Goal: Task Accomplishment & Management: Manage account settings

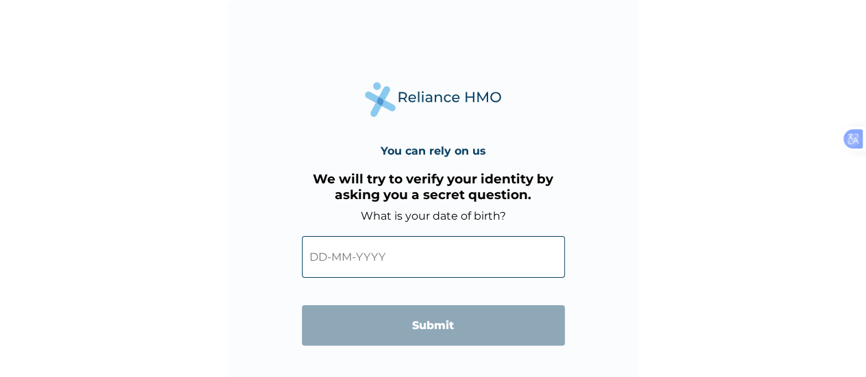
click at [381, 255] on input "text" at bounding box center [433, 257] width 263 height 42
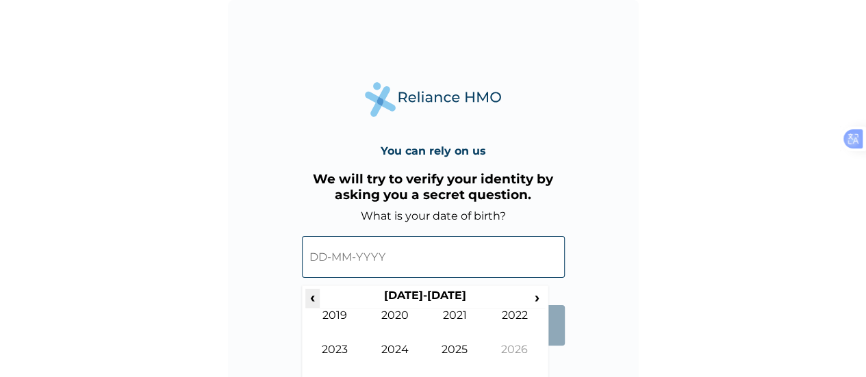
click at [312, 297] on span "‹" at bounding box center [312, 297] width 14 height 17
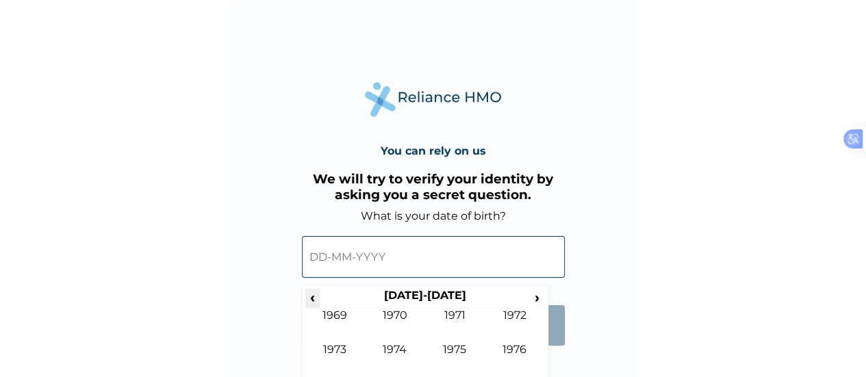
click at [312, 297] on span "‹" at bounding box center [312, 297] width 14 height 17
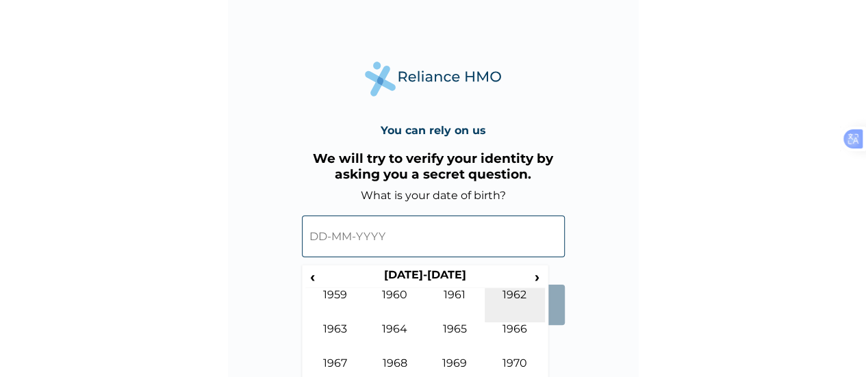
scroll to position [37, 0]
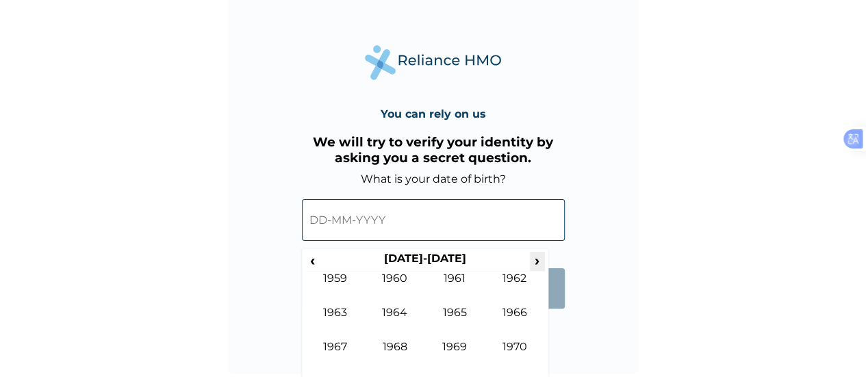
click at [538, 255] on span "›" at bounding box center [537, 260] width 15 height 17
click at [536, 260] on span "›" at bounding box center [537, 260] width 15 height 17
click at [314, 260] on span "‹" at bounding box center [312, 260] width 14 height 17
click at [404, 281] on td "1970" at bounding box center [395, 289] width 60 height 34
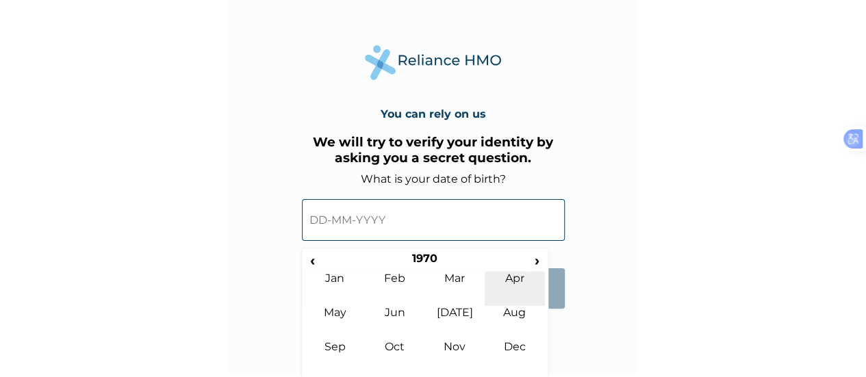
click at [517, 281] on td "Apr" at bounding box center [515, 289] width 60 height 34
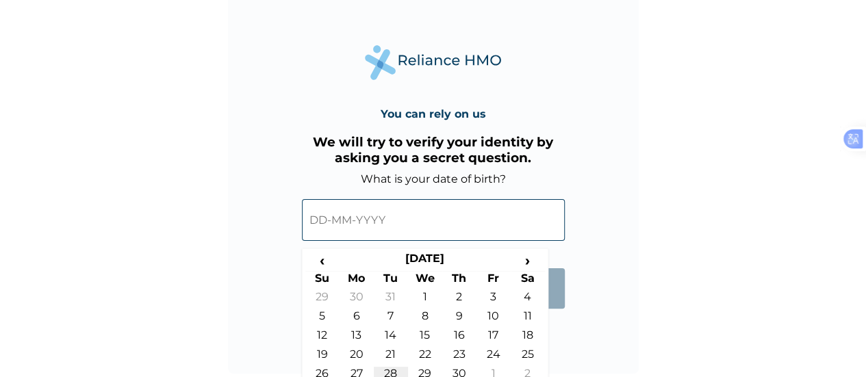
click at [392, 373] on td "28" at bounding box center [391, 376] width 34 height 19
type input "28-04-1970"
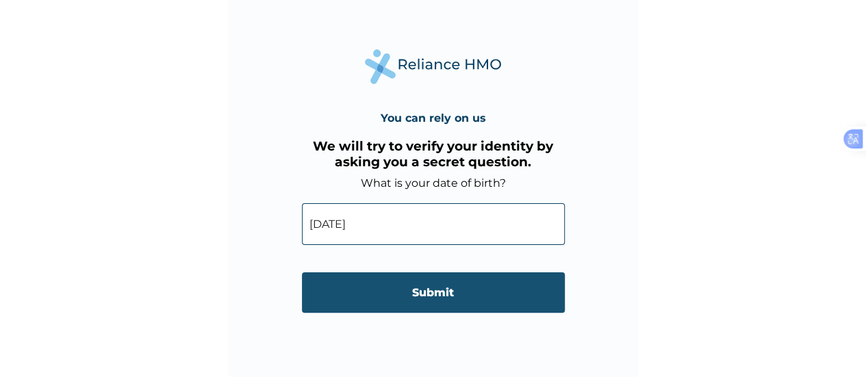
click at [423, 294] on input "Submit" at bounding box center [433, 293] width 263 height 40
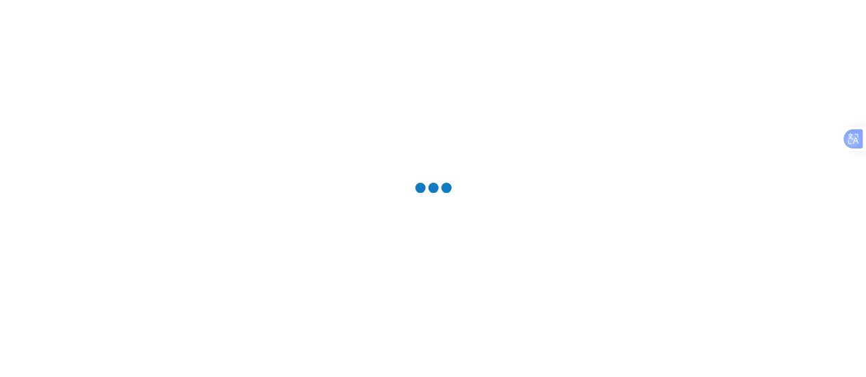
scroll to position [0, 0]
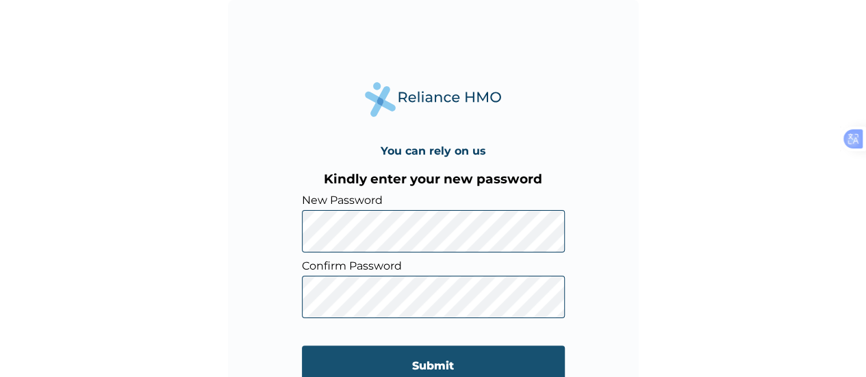
click at [371, 368] on input "Submit" at bounding box center [433, 366] width 263 height 40
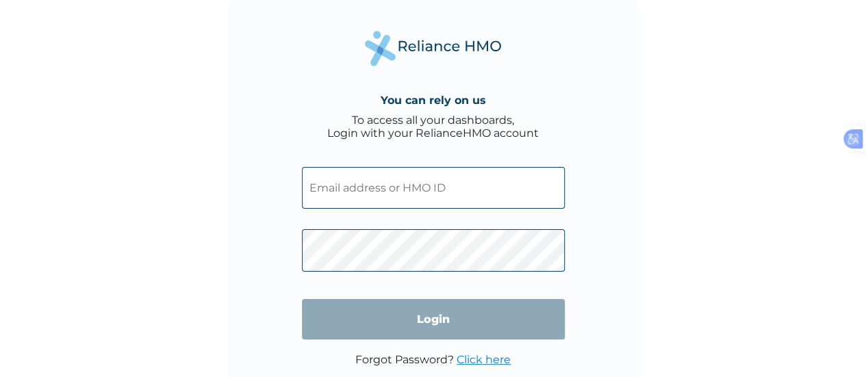
click at [380, 186] on input "text" at bounding box center [433, 188] width 263 height 42
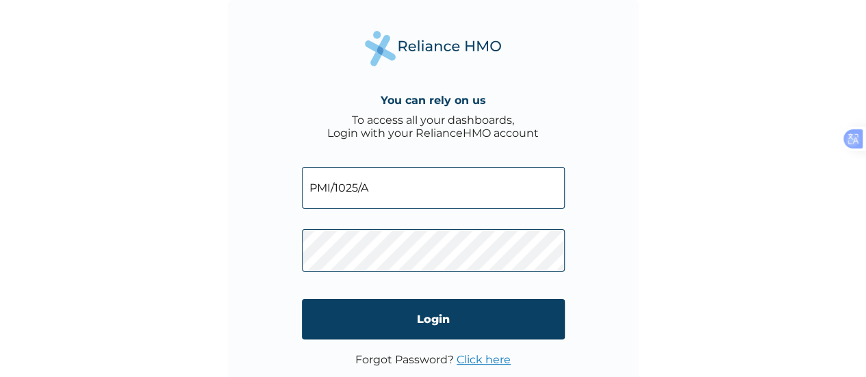
click at [347, 186] on input "PMI/1025/A" at bounding box center [433, 188] width 263 height 42
type input "PMI/10125/A"
click at [607, 287] on div "You can rely on us To access all your dashboards, Login with your RelianceHMO a…" at bounding box center [433, 205] width 411 height 411
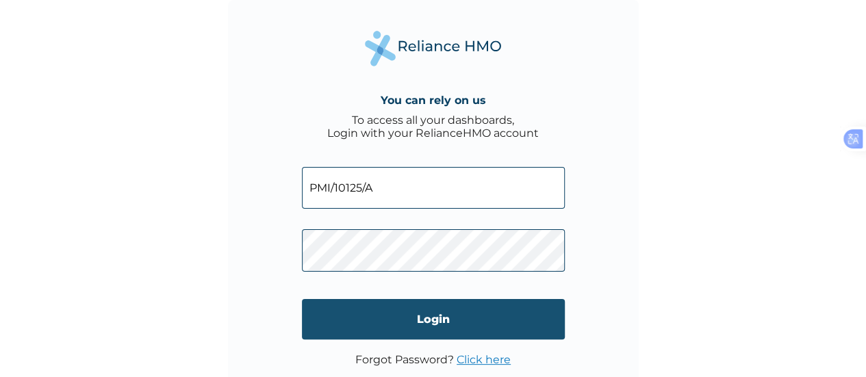
click at [440, 318] on input "Login" at bounding box center [433, 319] width 263 height 40
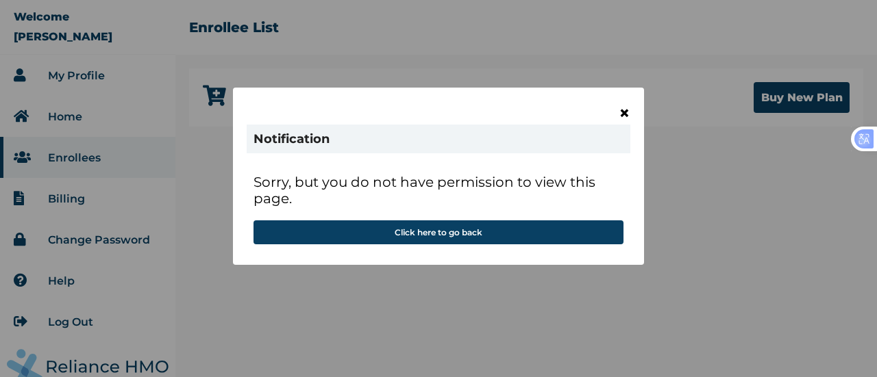
click at [621, 113] on span "×" at bounding box center [624, 112] width 12 height 23
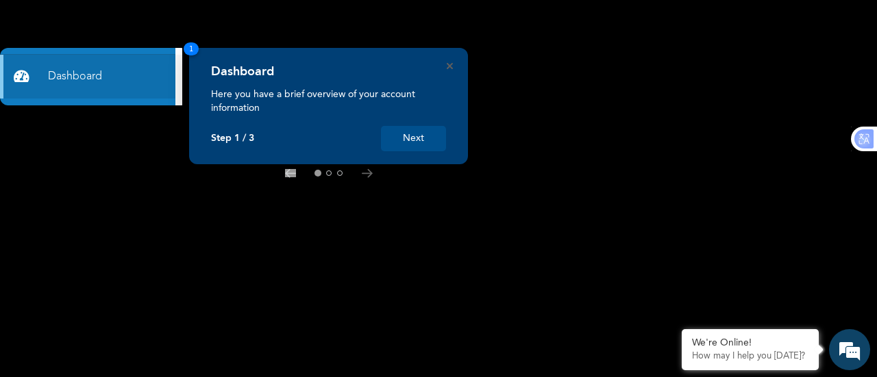
click at [430, 140] on button "Next" at bounding box center [413, 138] width 65 height 25
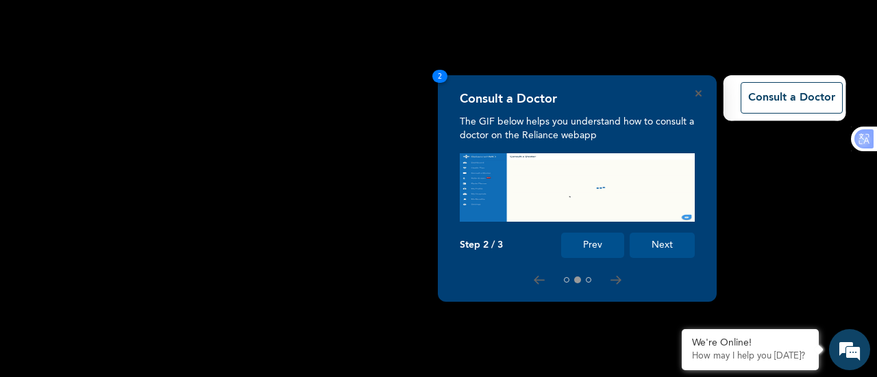
click at [665, 247] on button "Next" at bounding box center [661, 245] width 65 height 25
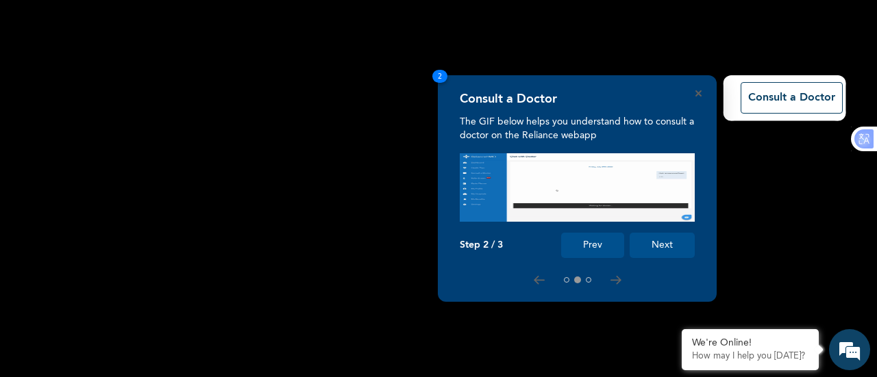
scroll to position [153, 0]
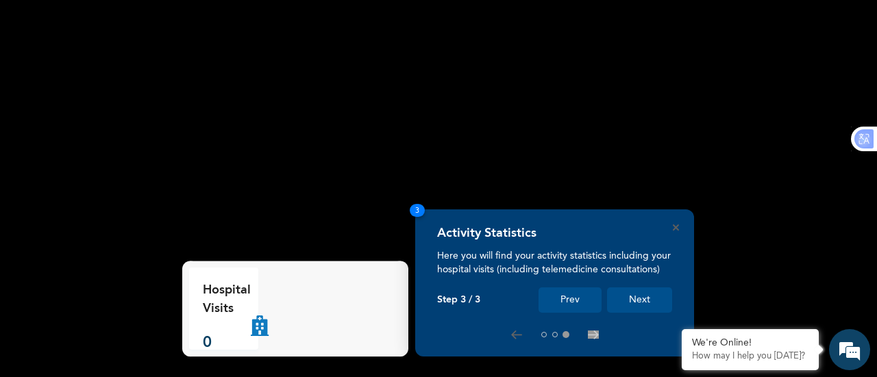
click at [640, 301] on button "Next" at bounding box center [639, 300] width 65 height 25
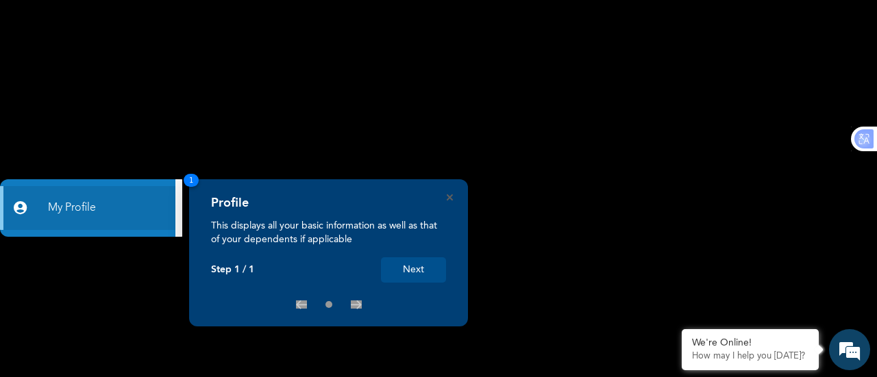
click at [416, 266] on button "Next" at bounding box center [413, 269] width 65 height 25
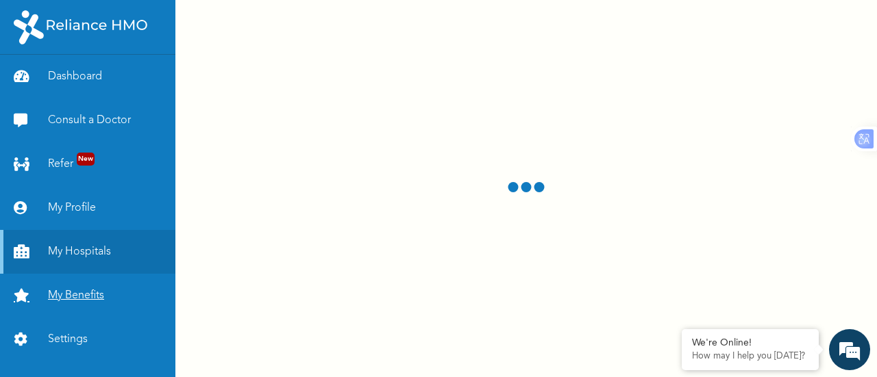
click at [74, 293] on link "My Benefits" at bounding box center [87, 296] width 175 height 44
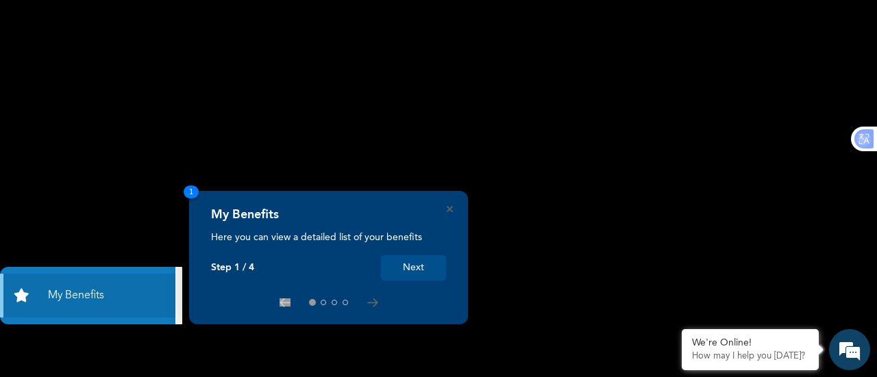
click at [417, 268] on button "Next" at bounding box center [413, 267] width 65 height 25
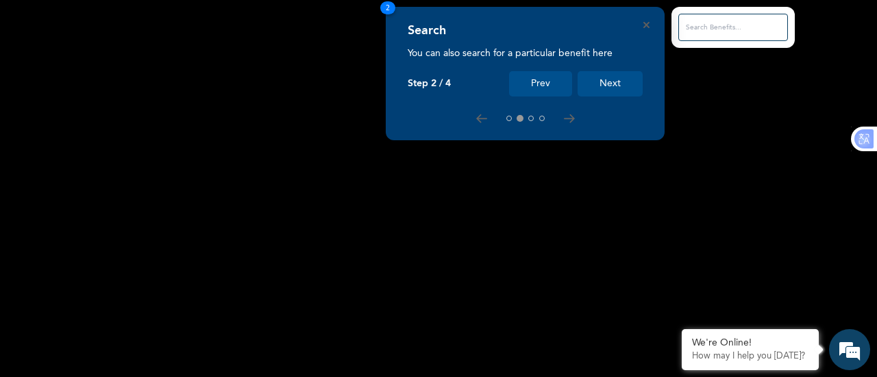
click at [612, 85] on button "Next" at bounding box center [609, 83] width 65 height 25
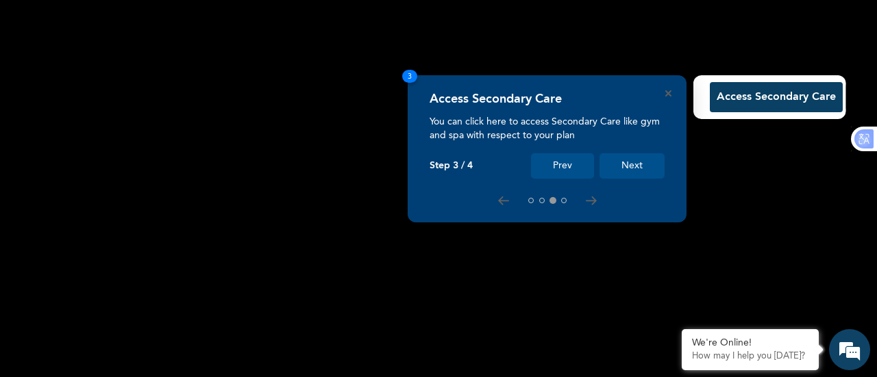
click at [626, 167] on button "Next" at bounding box center [631, 165] width 65 height 25
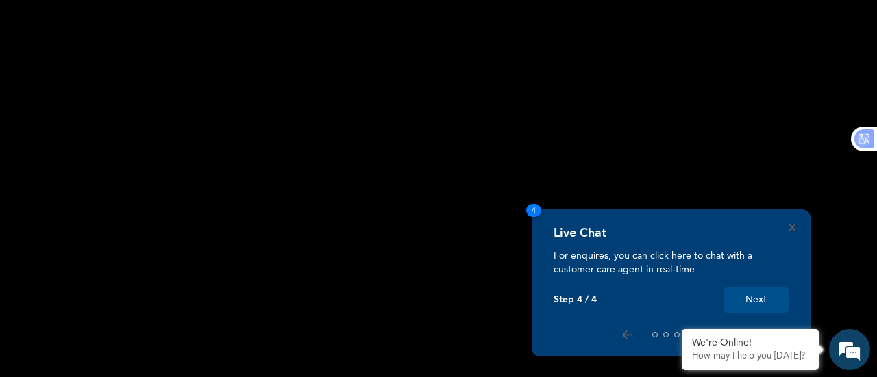
drag, startPoint x: 749, startPoint y: 299, endPoint x: 733, endPoint y: 297, distance: 16.7
click at [749, 299] on button "Next" at bounding box center [755, 300] width 65 height 25
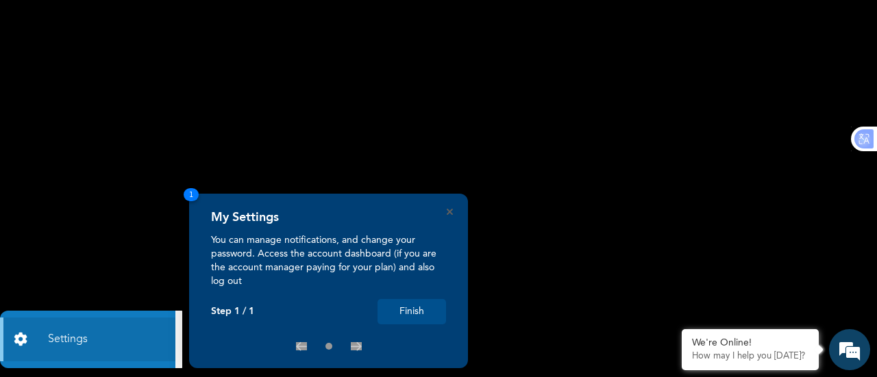
click at [410, 312] on button "Finish" at bounding box center [411, 311] width 68 height 25
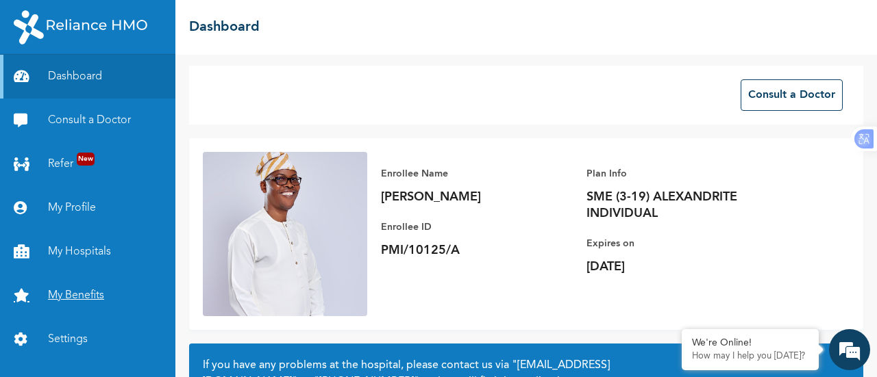
click at [99, 294] on link "My Benefits" at bounding box center [87, 296] width 175 height 44
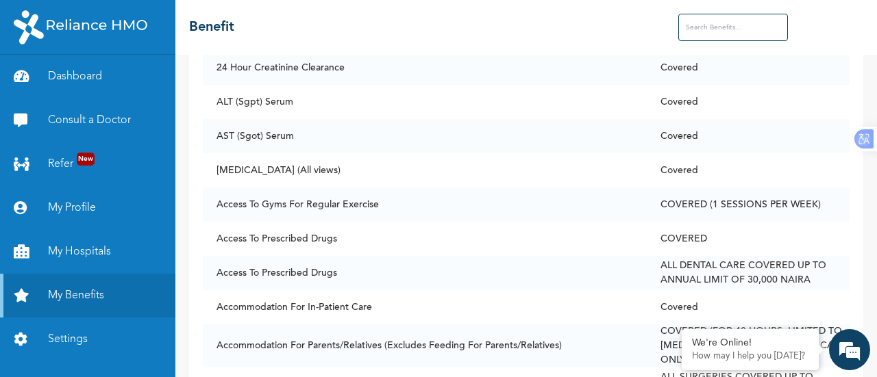
scroll to position [164, 0]
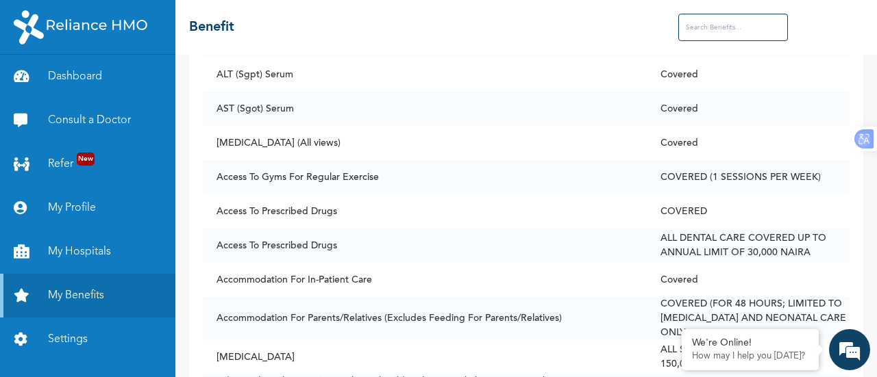
click at [869, 370] on div "We're Online! How may I help you [DATE]?" at bounding box center [849, 349] width 41 height 41
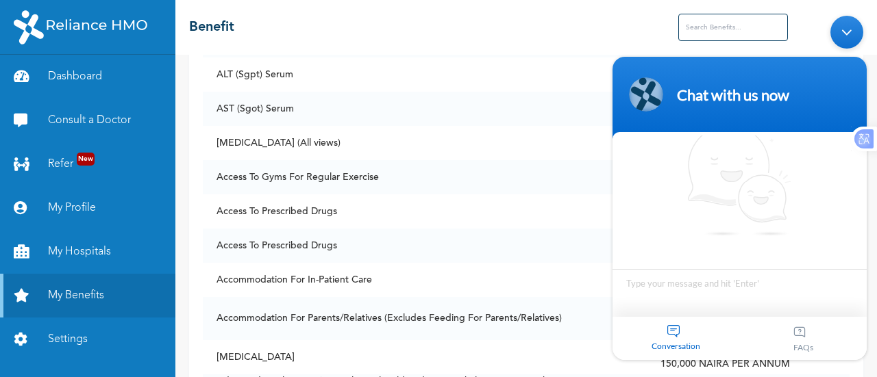
scroll to position [11, 0]
click at [869, 264] on body "Chat with us now We're online! Conversation FAQs" at bounding box center [739, 187] width 268 height 358
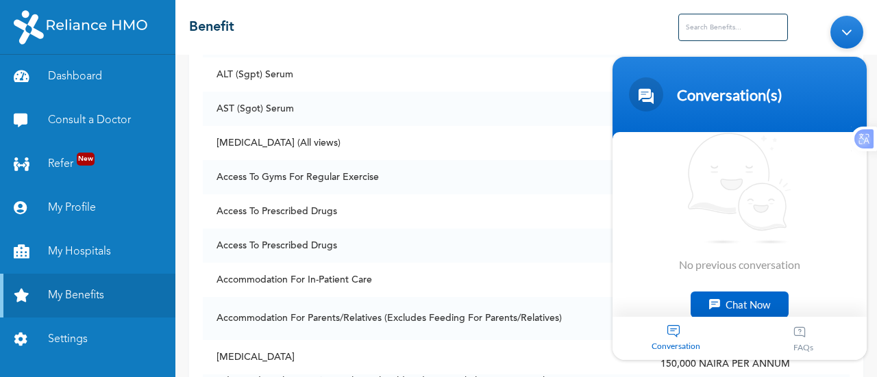
click at [843, 27] on div "Minimize live chat window" at bounding box center [846, 31] width 33 height 33
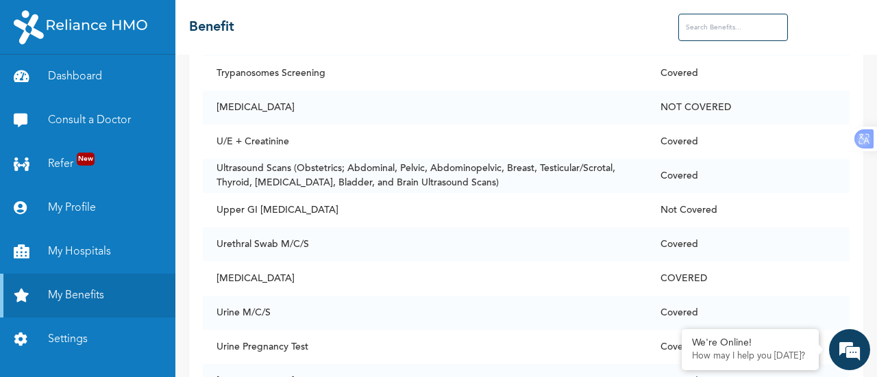
scroll to position [10137, 0]
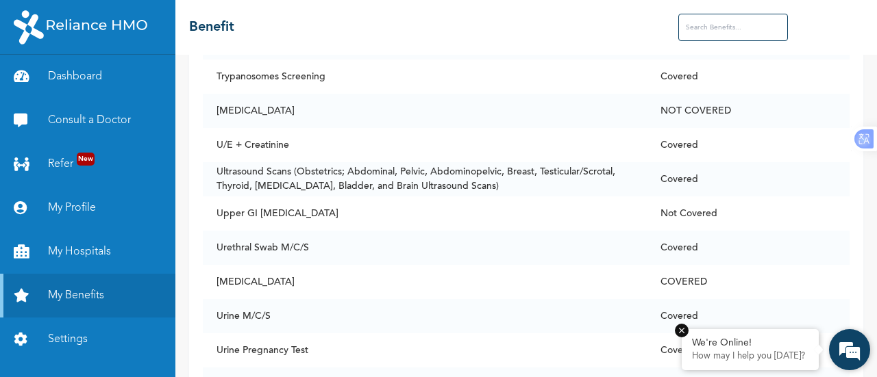
click at [758, 331] on div "We're Online! How may I help you [DATE]?" at bounding box center [749, 349] width 137 height 41
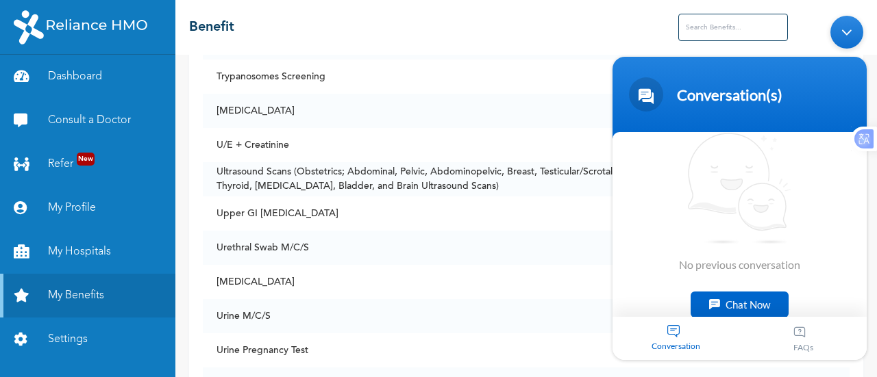
click at [846, 34] on div "Minimize live chat window" at bounding box center [846, 31] width 33 height 33
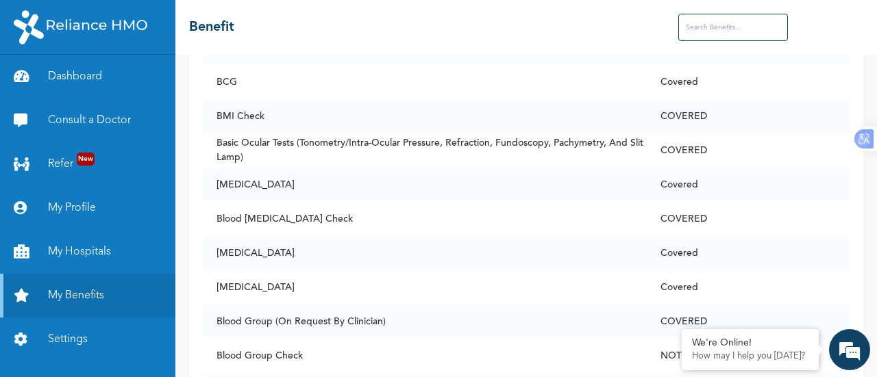
scroll to position [0, 0]
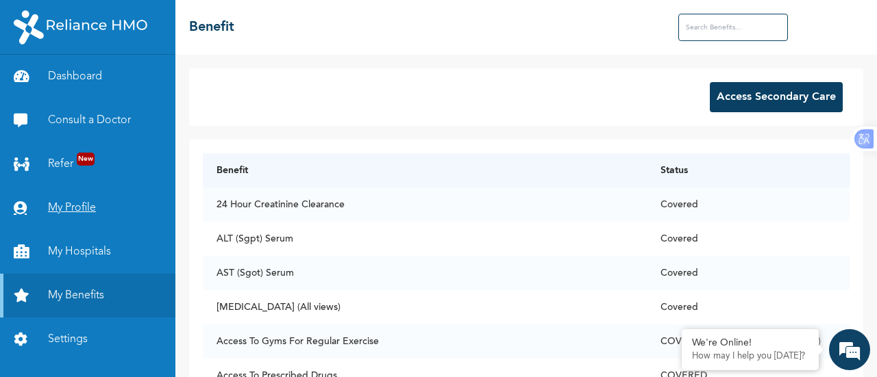
click at [75, 210] on link "My Profile" at bounding box center [87, 208] width 175 height 44
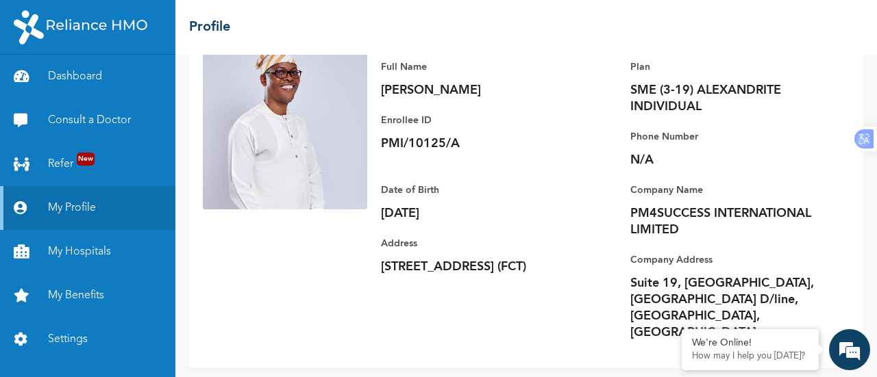
scroll to position [110, 0]
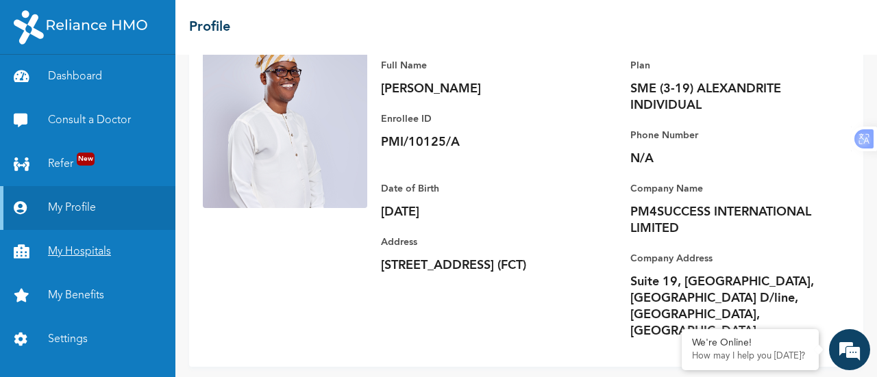
click at [93, 255] on link "My Hospitals" at bounding box center [87, 252] width 175 height 44
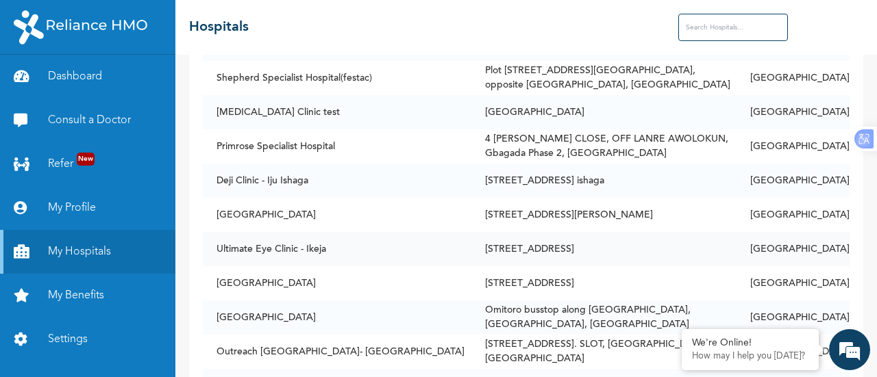
scroll to position [5616, 0]
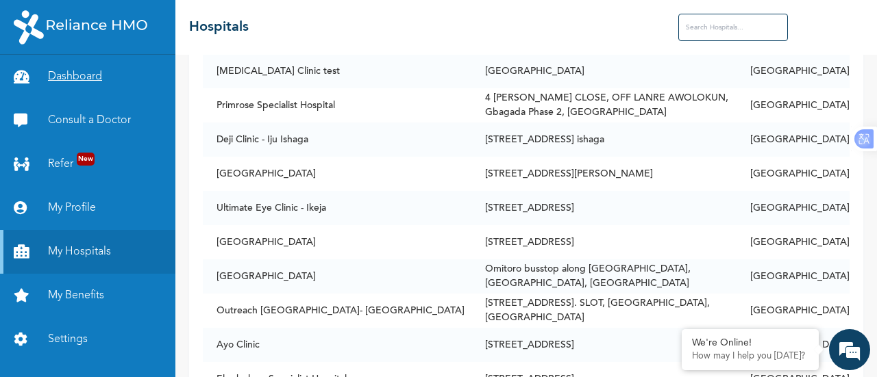
click at [71, 76] on link "Dashboard" at bounding box center [87, 77] width 175 height 44
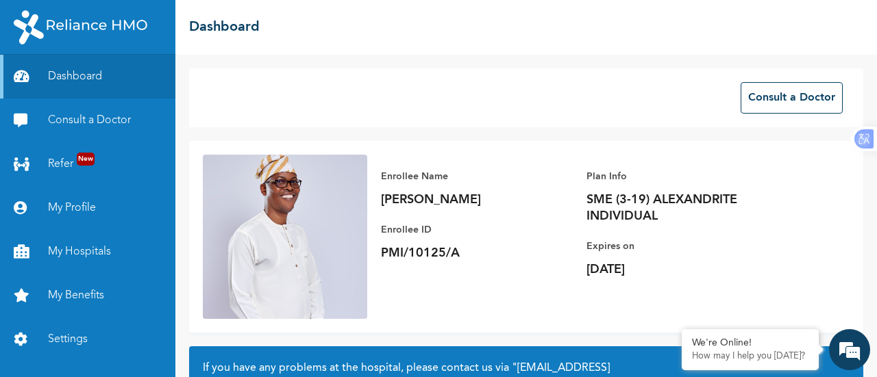
click at [85, 23] on img at bounding box center [81, 27] width 134 height 34
drag, startPoint x: 846, startPoint y: 0, endPoint x: 577, endPoint y: 42, distance: 272.4
click at [577, 42] on div "☰ Dashboard" at bounding box center [525, 27] width 701 height 55
click at [71, 206] on link "My Profile" at bounding box center [87, 208] width 175 height 44
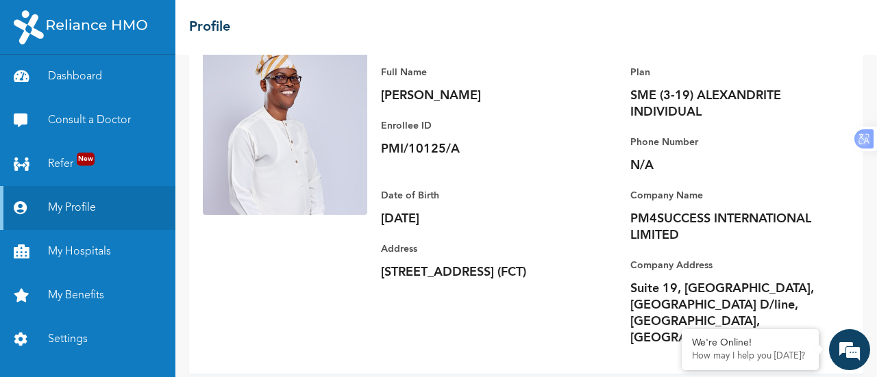
scroll to position [110, 0]
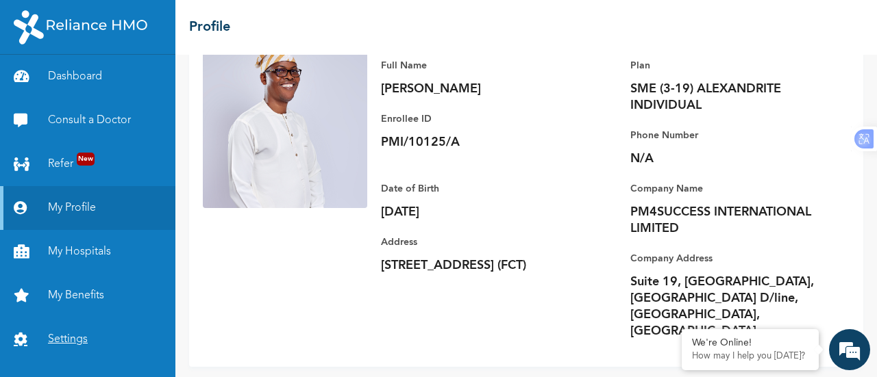
click at [58, 341] on link "Settings" at bounding box center [87, 340] width 175 height 44
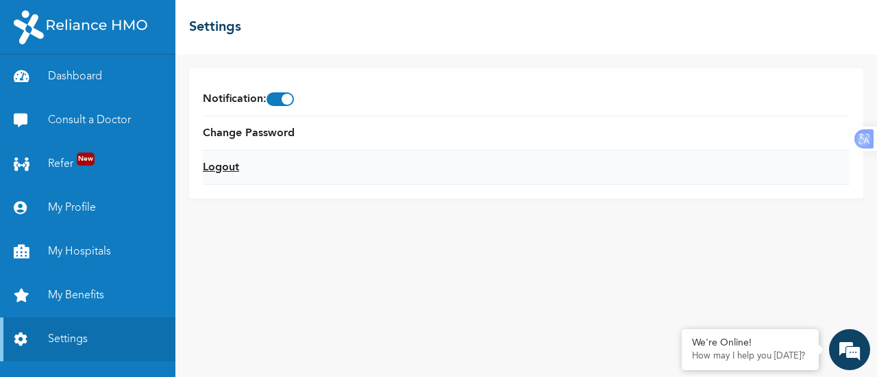
click at [219, 169] on link "Logout" at bounding box center [221, 168] width 36 height 16
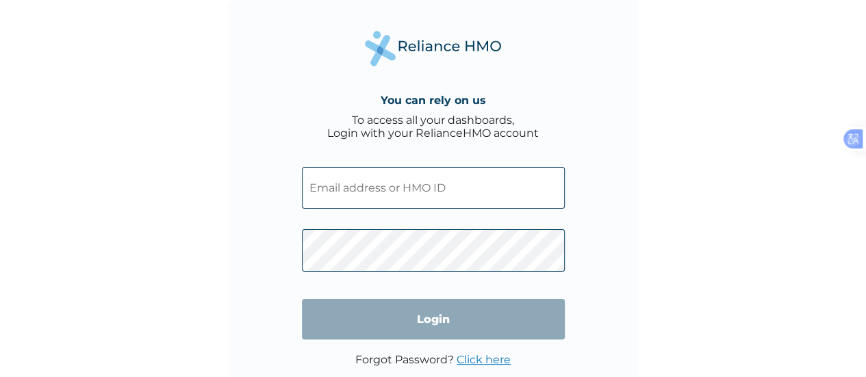
type input "PMI/10125/A"
click at [323, 194] on input "PMI/10125/A" at bounding box center [433, 188] width 263 height 42
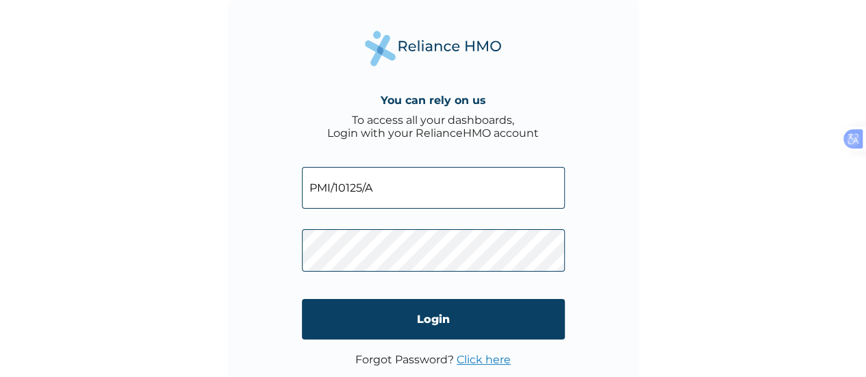
click at [633, 169] on div "You can rely on us To access all your dashboards, Login with your RelianceHMO a…" at bounding box center [433, 205] width 411 height 411
